Goal: Task Accomplishment & Management: Complete application form

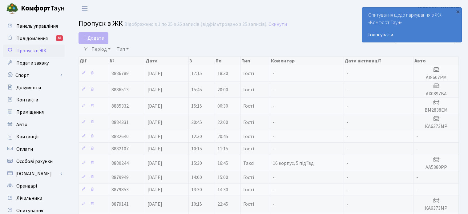
select select "25"
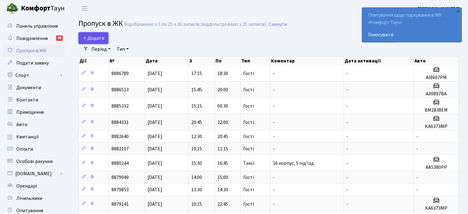
click at [103, 37] on span "Додати" at bounding box center [94, 38] width 22 height 7
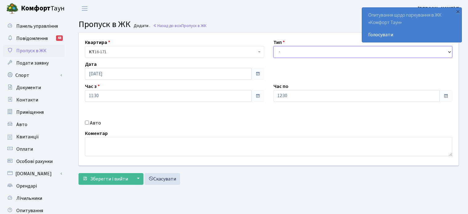
drag, startPoint x: 289, startPoint y: 53, endPoint x: 291, endPoint y: 56, distance: 3.3
click at [289, 53] on select "- Доставка Таксі Гості Сервіс" at bounding box center [363, 52] width 179 height 12
select select "3"
click at [274, 46] on select "- Доставка Таксі Гості Сервіс" at bounding box center [363, 52] width 179 height 12
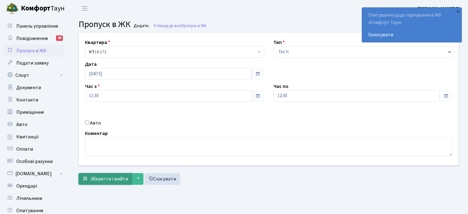
click at [112, 177] on span "Зберегти і вийти" at bounding box center [109, 179] width 38 height 7
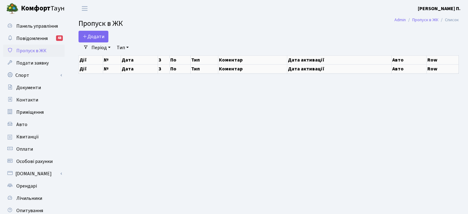
select select "25"
